Goal: Task Accomplishment & Management: Manage account settings

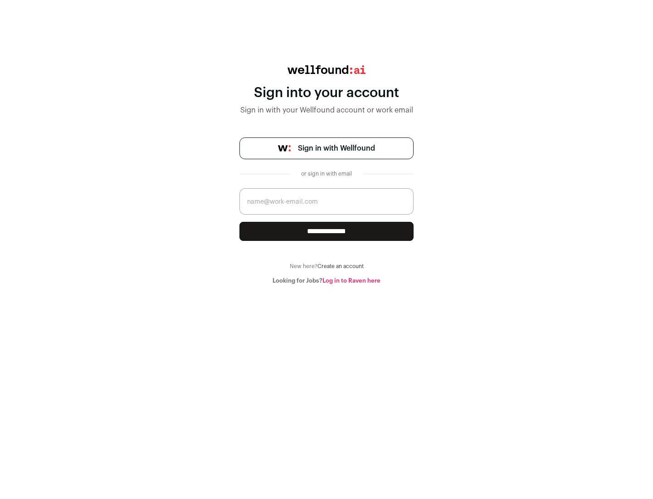
click at [336, 148] on span "Sign in with Wellfound" at bounding box center [336, 148] width 77 height 11
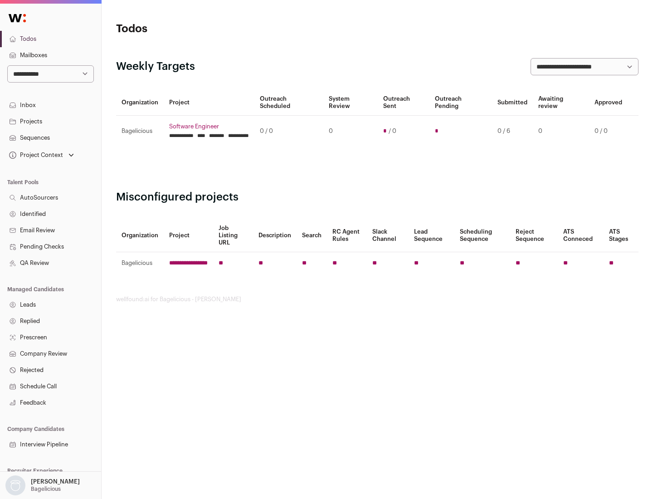
click at [50, 121] on link "Projects" at bounding box center [50, 121] width 101 height 16
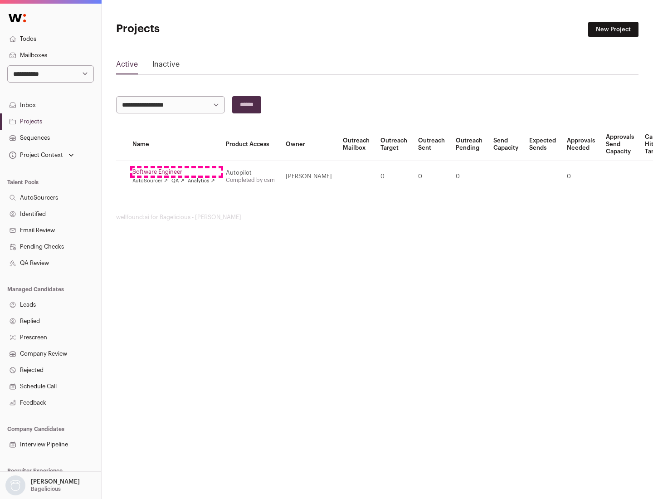
click at [176, 172] on link "Software Engineer" at bounding box center [173, 171] width 82 height 7
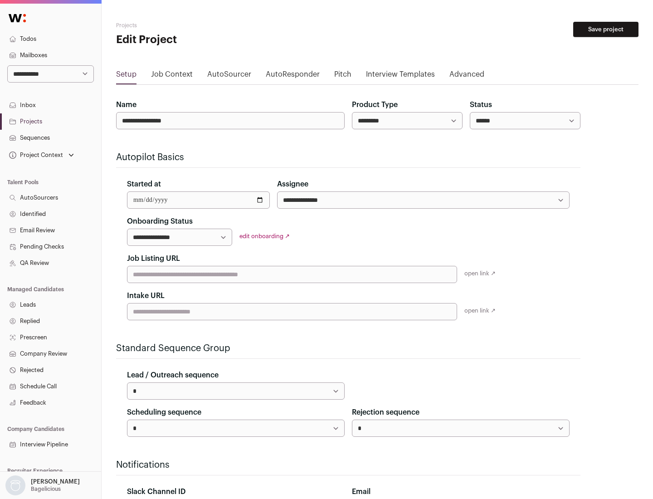
click at [605, 29] on button "Save project" at bounding box center [605, 29] width 65 height 15
